Goal: Communication & Community: Participate in discussion

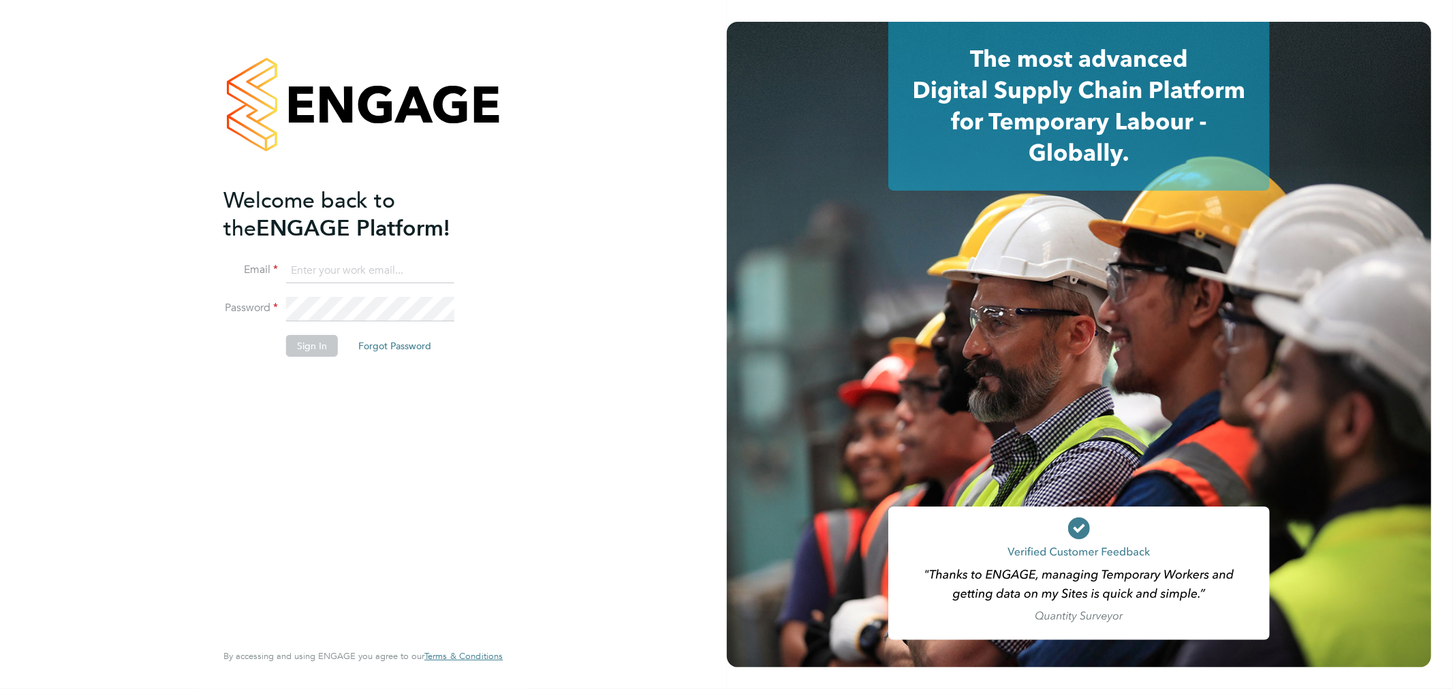
click at [366, 261] on input at bounding box center [370, 271] width 168 height 25
type input "fletcher.melhuish@vistry.co.uk"
click at [302, 355] on button "Sign In" at bounding box center [312, 346] width 52 height 22
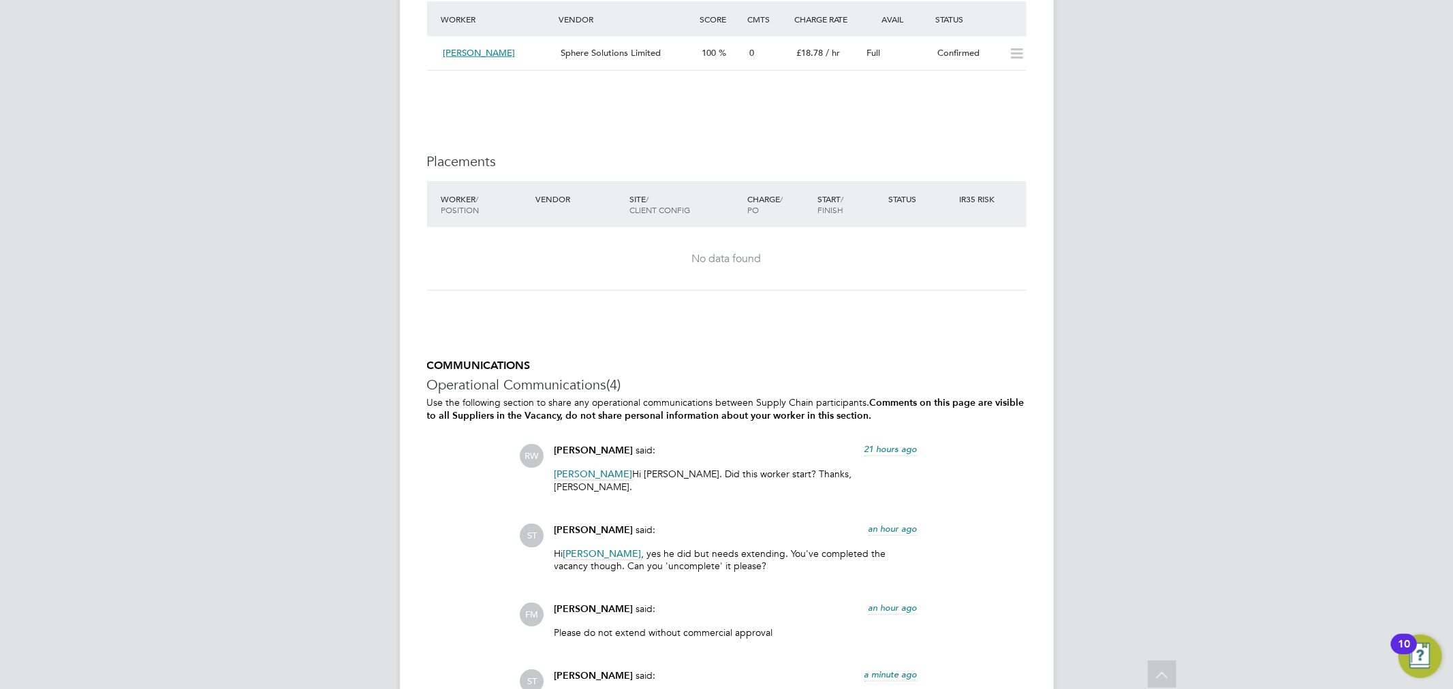
scroll to position [1438, 0]
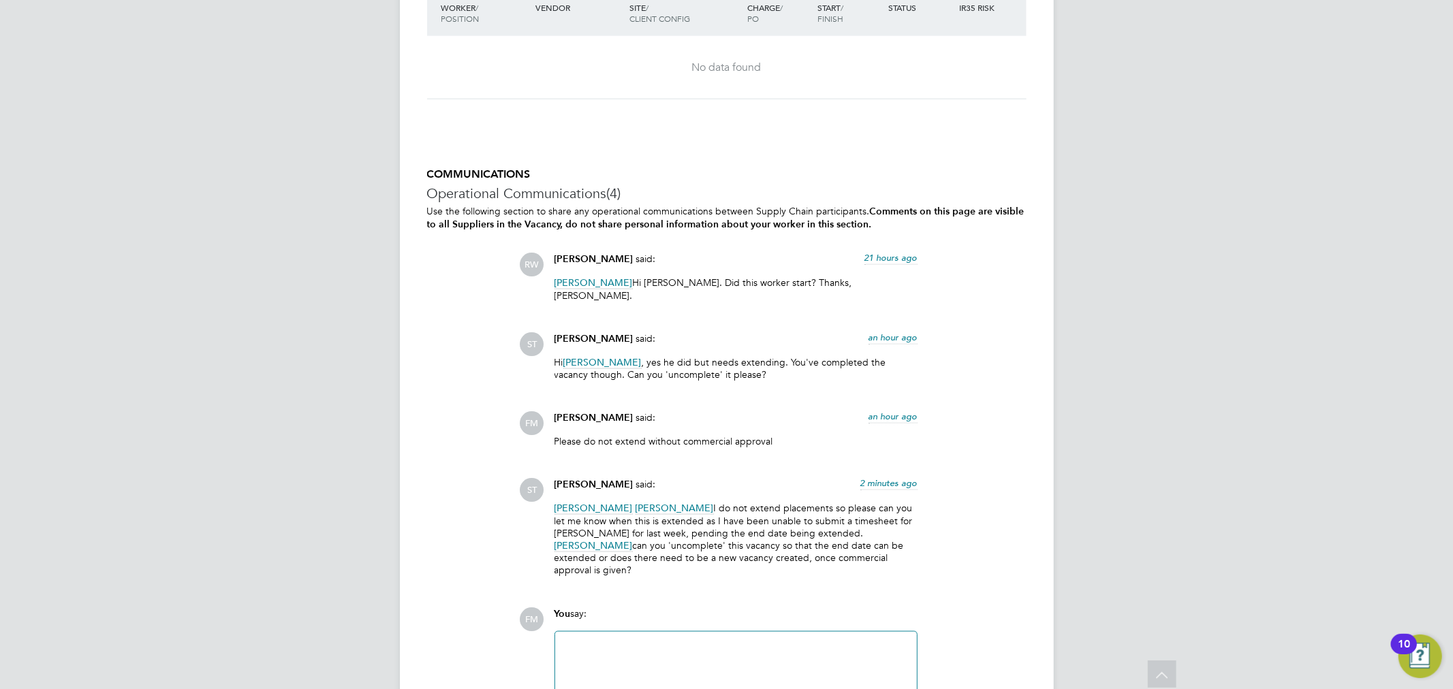
click at [783, 640] on div at bounding box center [735, 669] width 345 height 59
click at [725, 640] on div "26th - 29th was approved/agreed" at bounding box center [735, 669] width 345 height 59
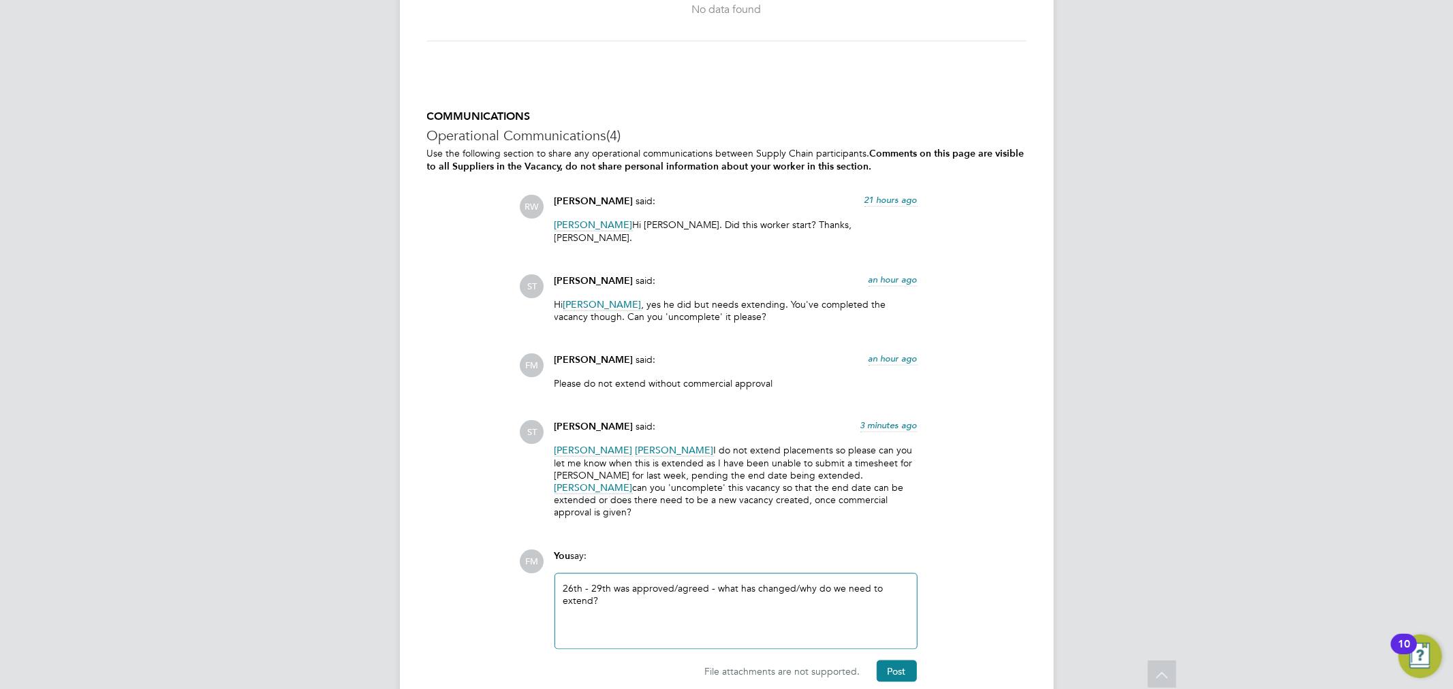
scroll to position [1513, 0]
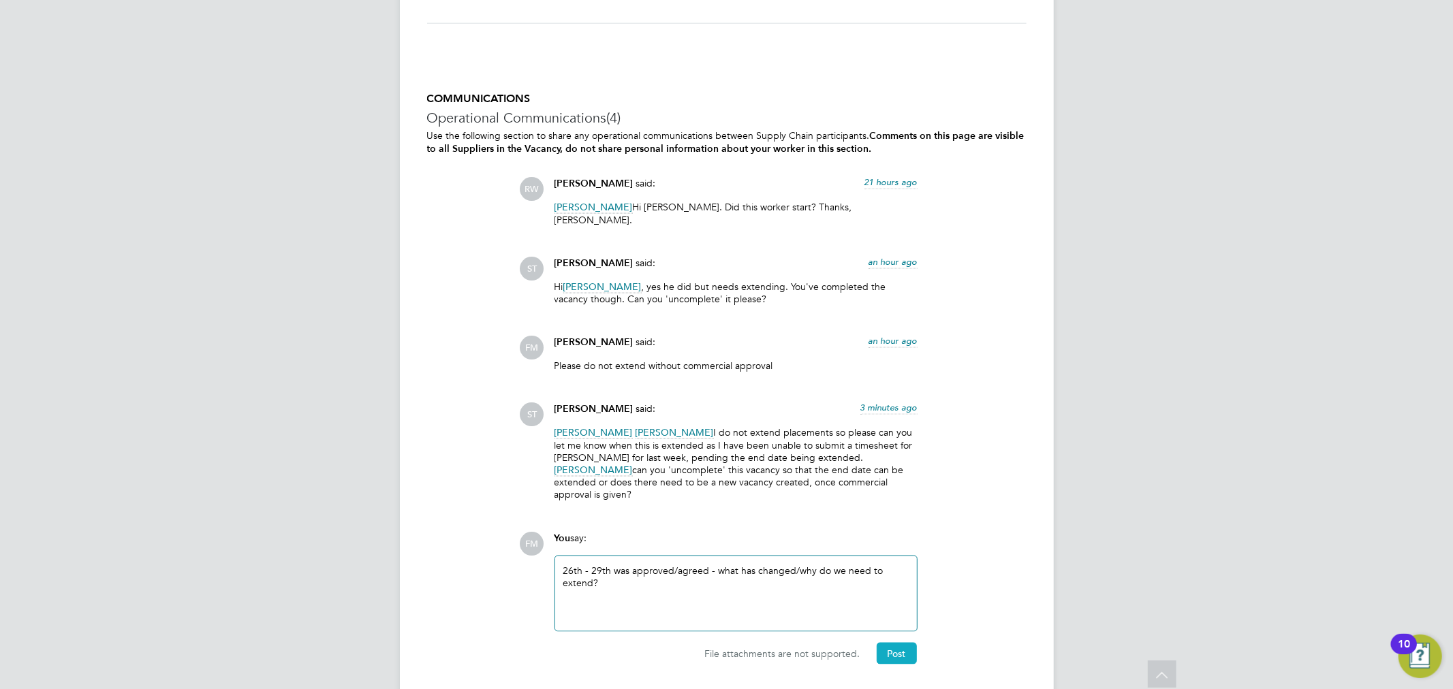
click at [913, 643] on button "Post" at bounding box center [896, 654] width 40 height 22
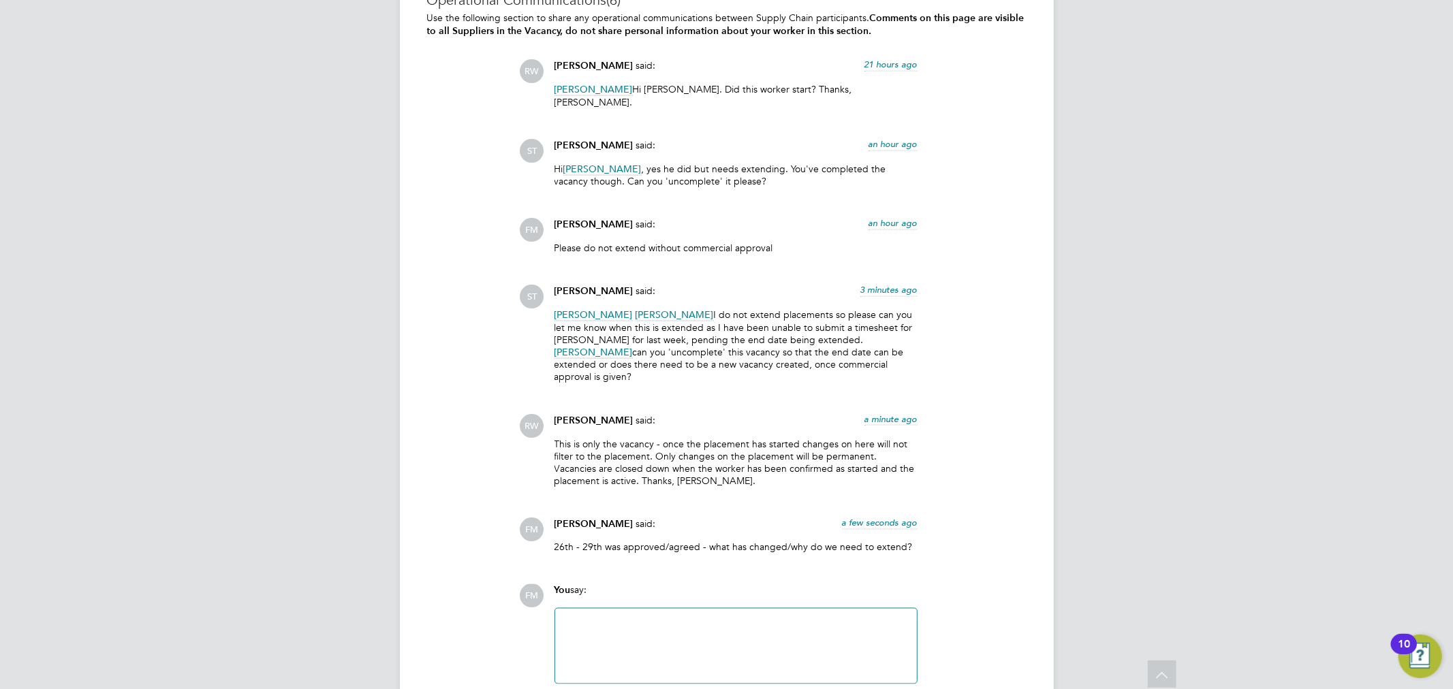
scroll to position [1628, 0]
